Goal: Submit feedback/report problem

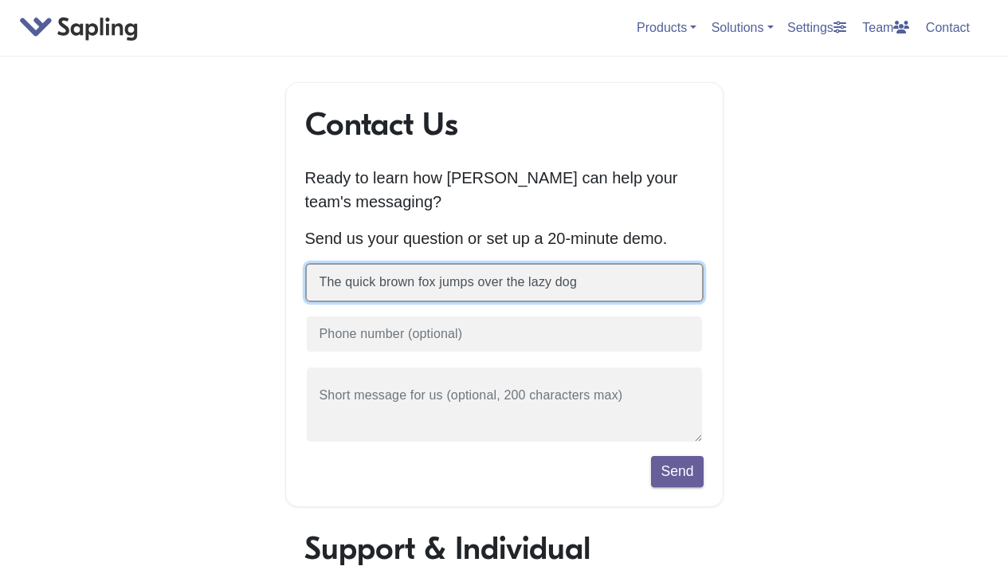
type input "The quick brown fox jumps over the lazy dog"
click at [651, 456] on button "Send" at bounding box center [677, 471] width 52 height 30
